Goal: Task Accomplishment & Management: Manage account settings

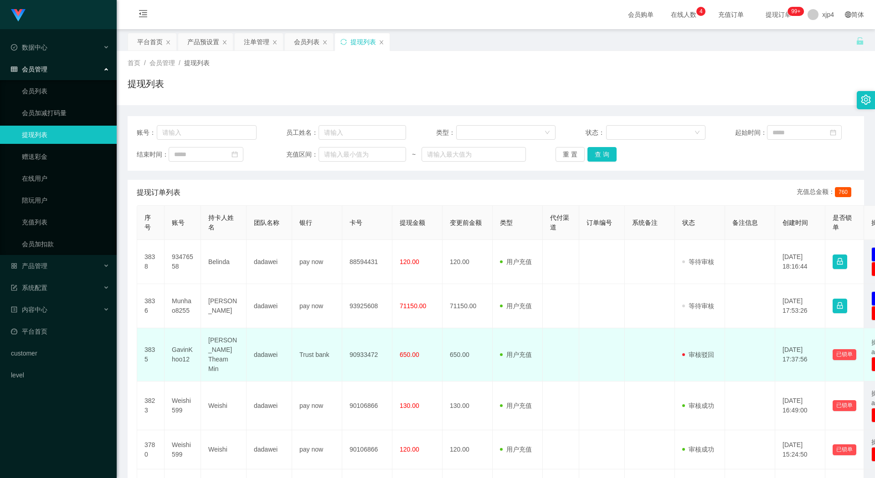
click at [175, 350] on td "GavinKhoo12" at bounding box center [182, 354] width 36 height 53
copy td "GavinKhoo12"
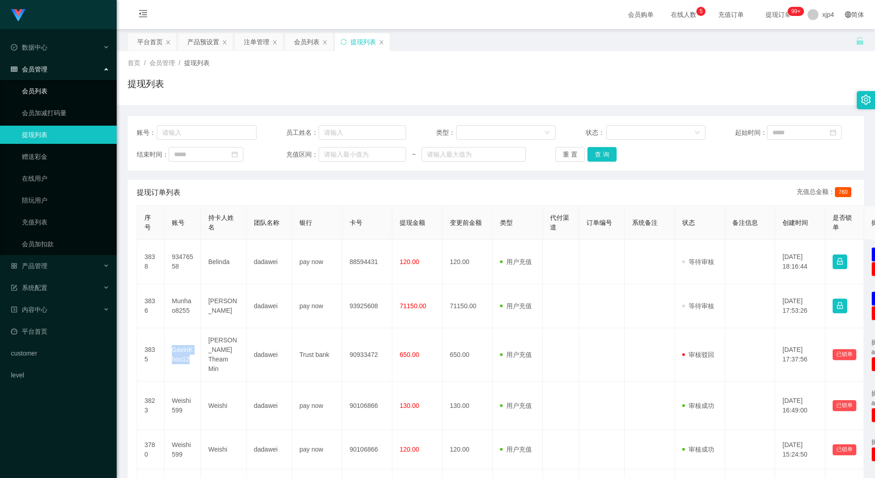
click at [45, 94] on link "会员列表" at bounding box center [65, 91] width 87 height 18
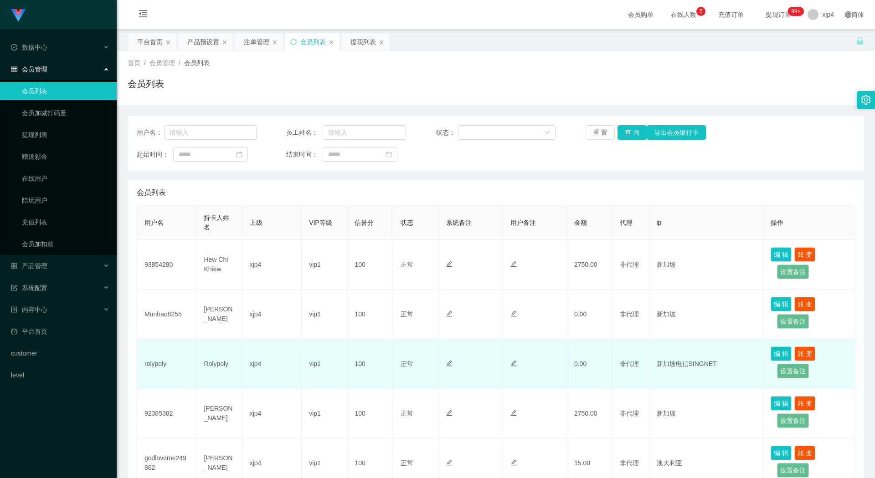
scroll to position [91, 0]
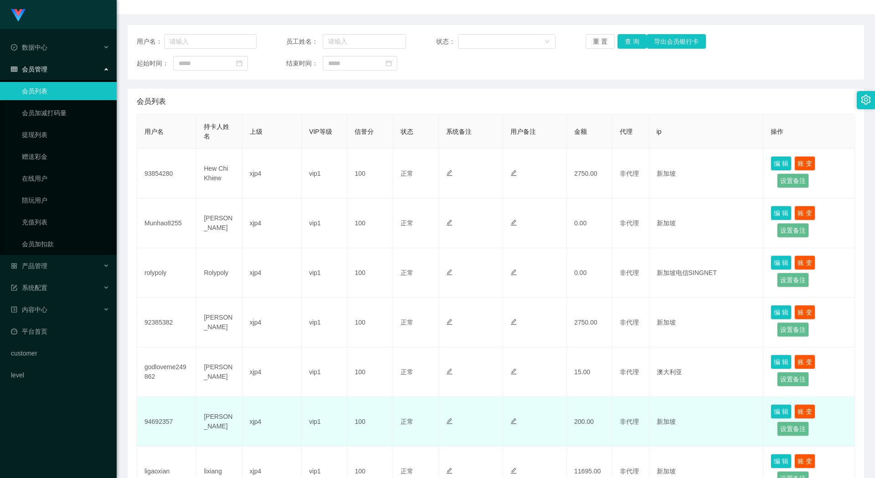
click at [158, 419] on td "94692357" at bounding box center [166, 422] width 59 height 50
copy td "94692357"
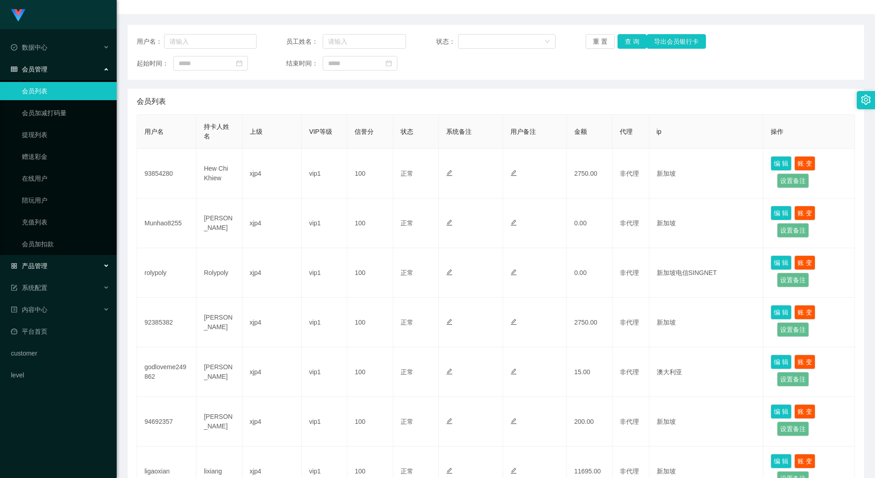
click at [46, 269] on span "产品管理" at bounding box center [29, 265] width 36 height 7
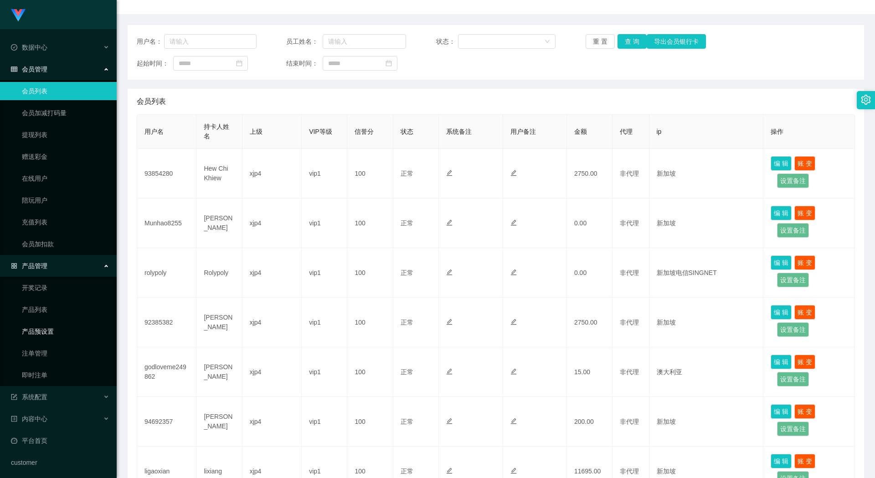
click at [50, 329] on link "产品预设置" at bounding box center [65, 332] width 87 height 18
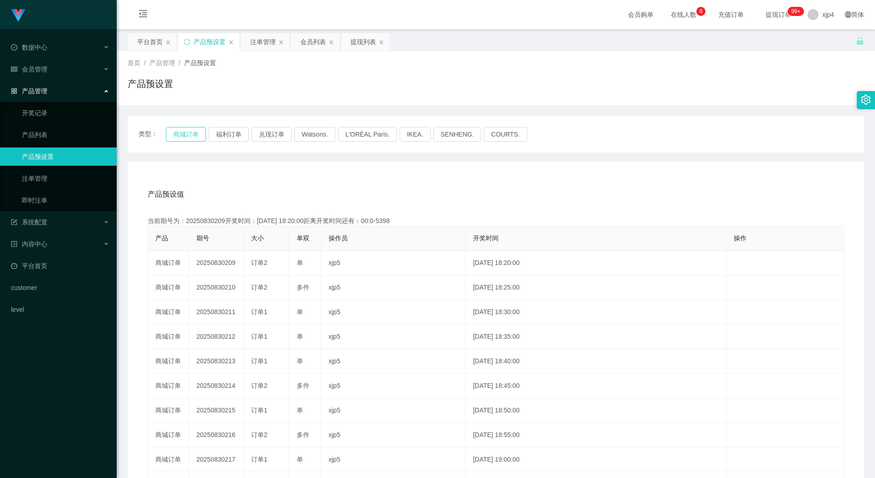
click at [182, 133] on button "商城订单" at bounding box center [186, 134] width 40 height 15
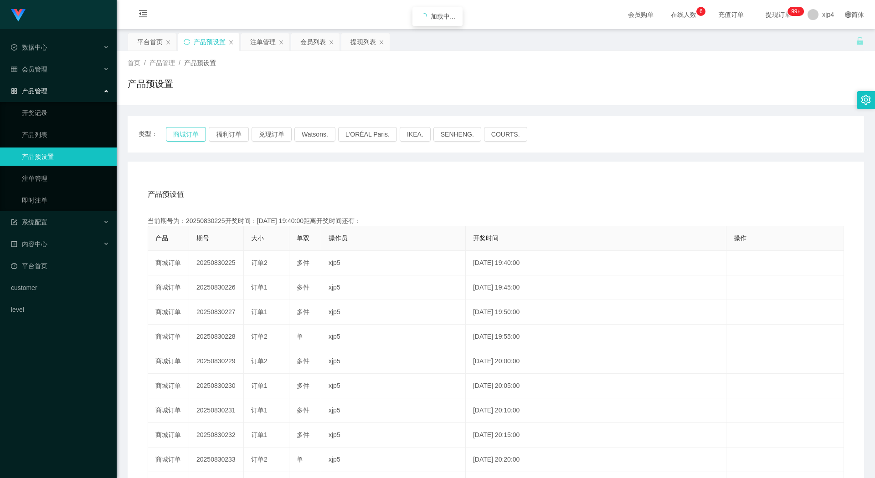
click at [182, 133] on button "商城订单" at bounding box center [186, 134] width 40 height 15
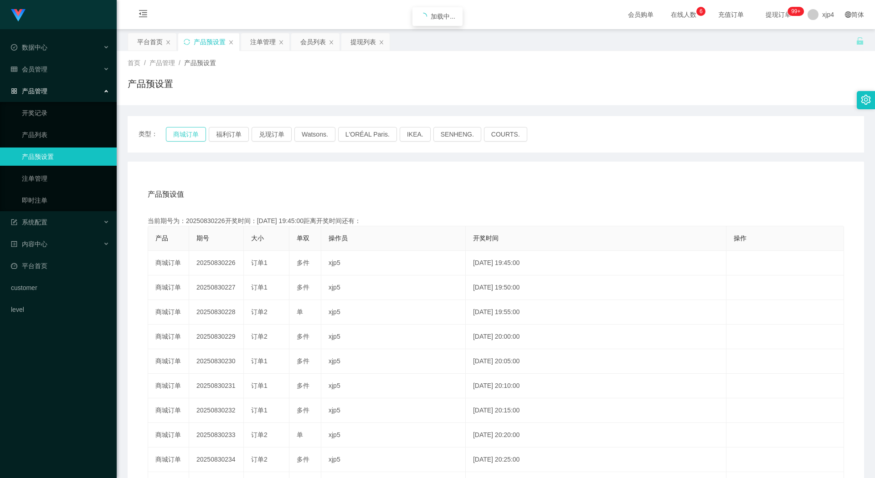
click at [182, 133] on button "商城订单" at bounding box center [186, 134] width 40 height 15
click at [46, 69] on span "会员管理" at bounding box center [29, 69] width 36 height 7
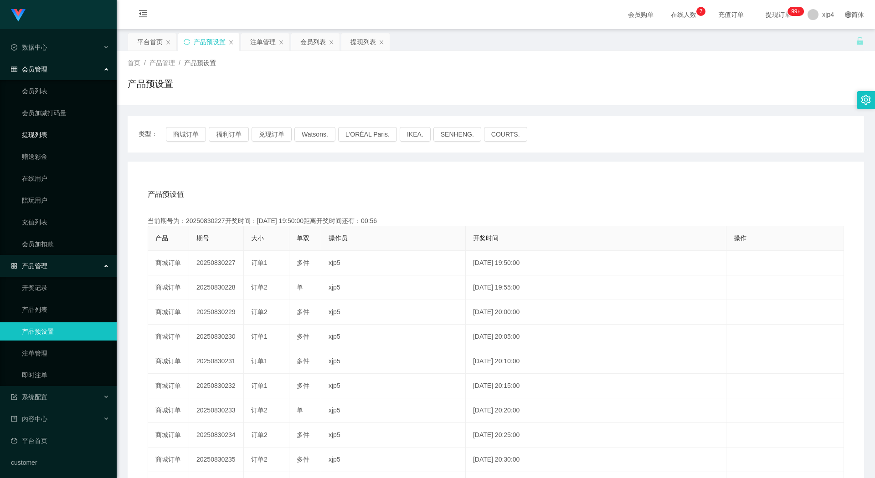
click at [46, 131] on link "提现列表" at bounding box center [65, 135] width 87 height 18
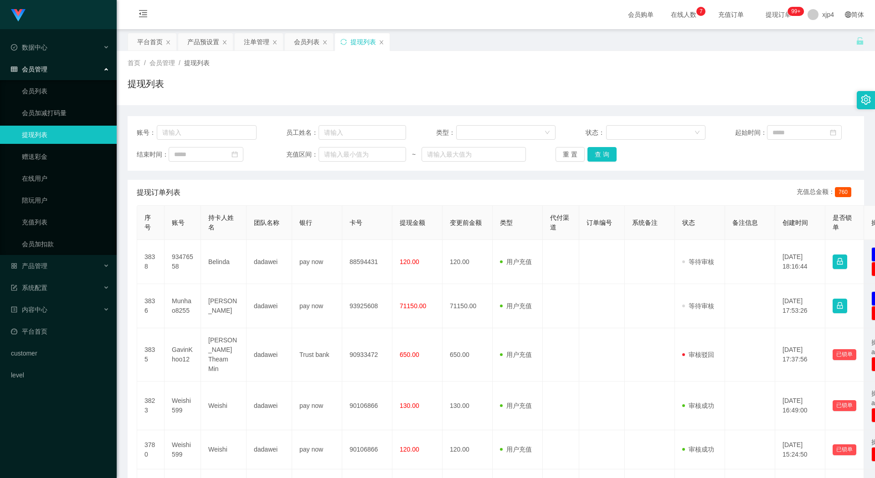
click at [600, 162] on div "账号： 员工姓名： 类型： 状态： 起始时间： 结束时间： 充值区间： ~ 重 置 查 询" at bounding box center [496, 143] width 736 height 55
click at [599, 155] on button "查 询" at bounding box center [601, 154] width 29 height 15
click at [599, 155] on div "重 置 查 询" at bounding box center [615, 154] width 120 height 15
click at [599, 155] on button "查 询" at bounding box center [606, 154] width 39 height 15
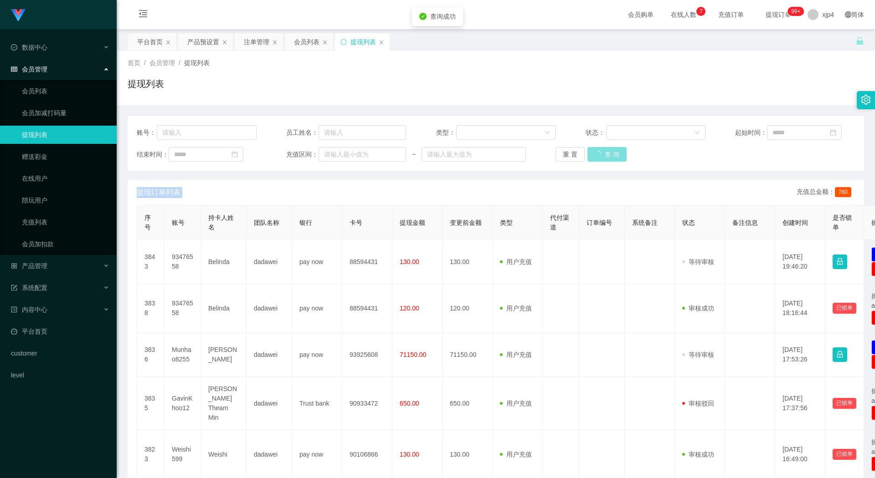
click at [599, 155] on div "重 置 查 询" at bounding box center [615, 154] width 120 height 15
click at [599, 155] on button "查 询" at bounding box center [601, 154] width 29 height 15
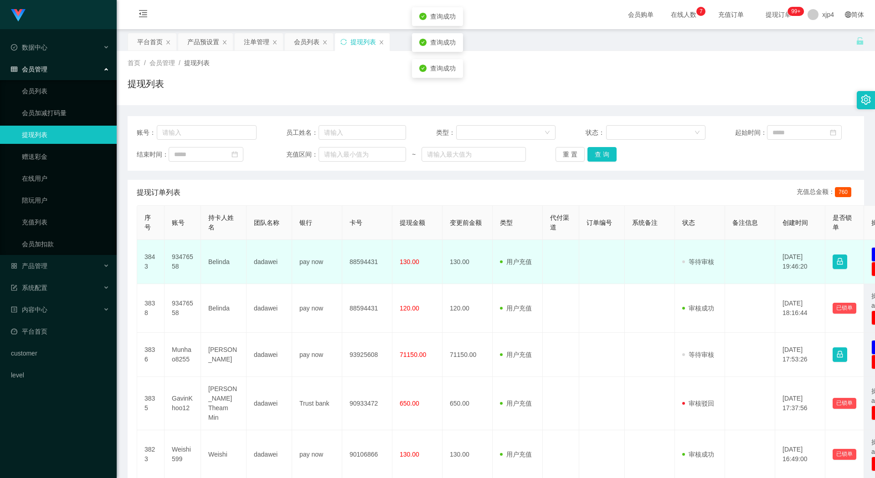
click at [179, 259] on td "93476558" at bounding box center [182, 262] width 36 height 44
copy td "93476558"
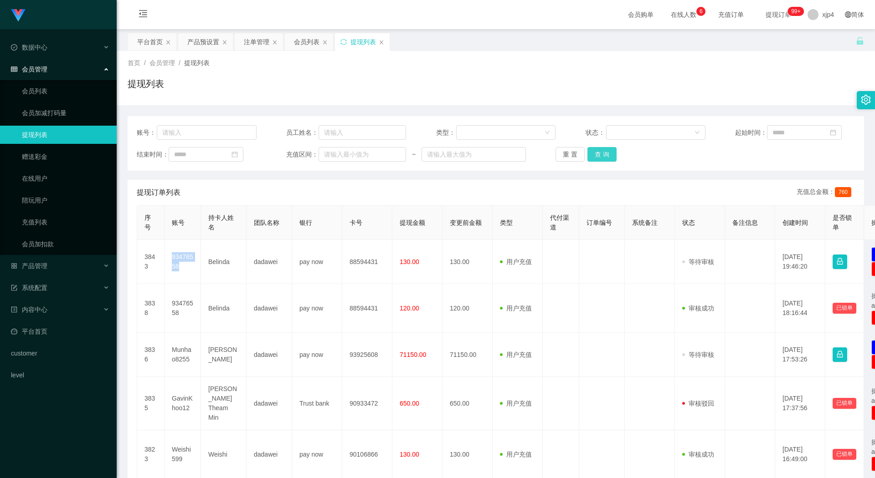
click at [591, 154] on button "查 询" at bounding box center [601, 154] width 29 height 15
click at [591, 154] on div "重 置 查 询" at bounding box center [615, 154] width 120 height 15
click at [591, 154] on button "查 询" at bounding box center [606, 154] width 39 height 15
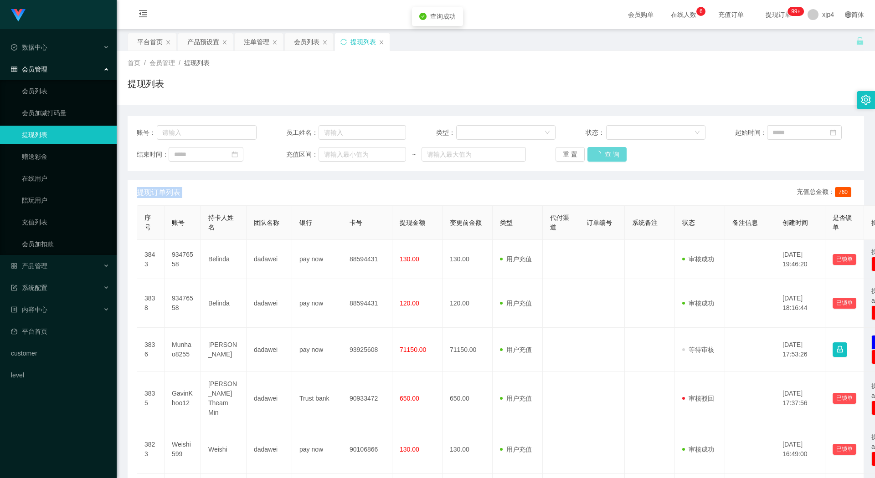
click at [591, 154] on div "重 置 查 询" at bounding box center [615, 154] width 120 height 15
click at [591, 154] on button "查 询" at bounding box center [601, 154] width 29 height 15
click at [591, 154] on div "重 置 查 询" at bounding box center [615, 154] width 120 height 15
click at [591, 154] on button "查 询" at bounding box center [601, 154] width 29 height 15
click at [63, 331] on link "平台首页" at bounding box center [60, 332] width 98 height 18
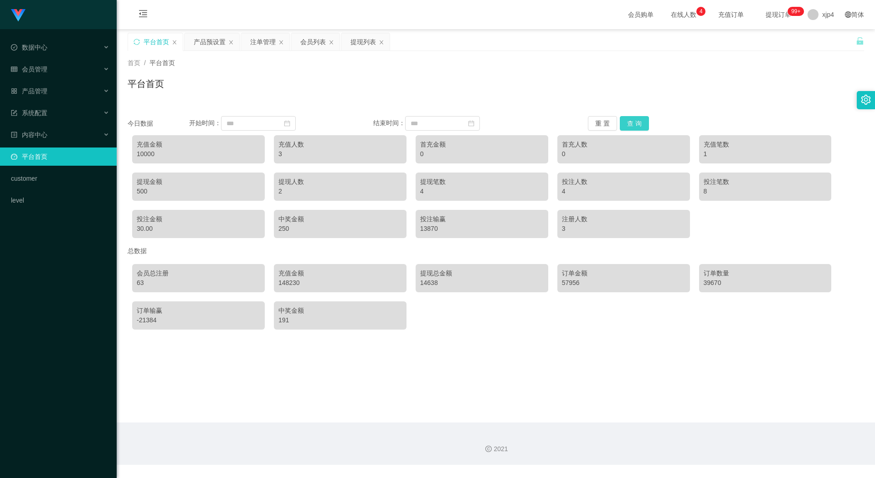
click at [633, 122] on button "查 询" at bounding box center [634, 123] width 29 height 15
